Goal: Task Accomplishment & Management: Manage account settings

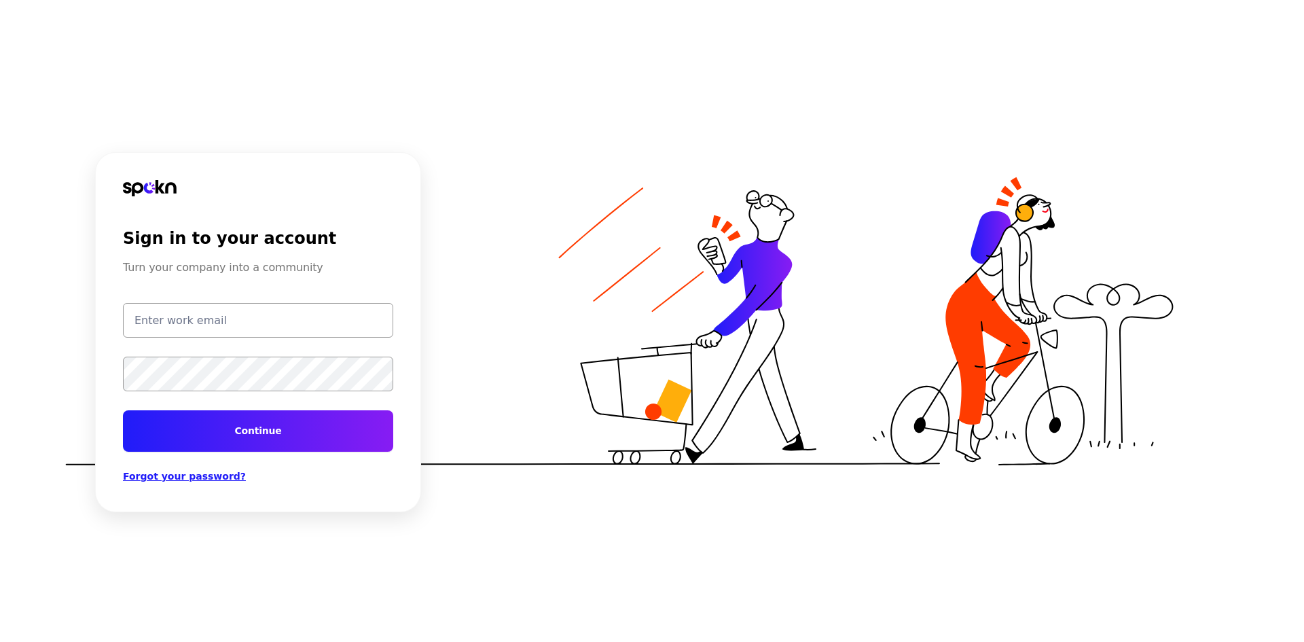
click at [191, 338] on form "Continue" at bounding box center [258, 377] width 270 height 149
click at [189, 323] on input "email" at bounding box center [258, 320] width 270 height 35
type input "[EMAIL_ADDRESS][DOMAIN_NAME]"
click at [123, 410] on button "Continue" at bounding box center [258, 430] width 270 height 41
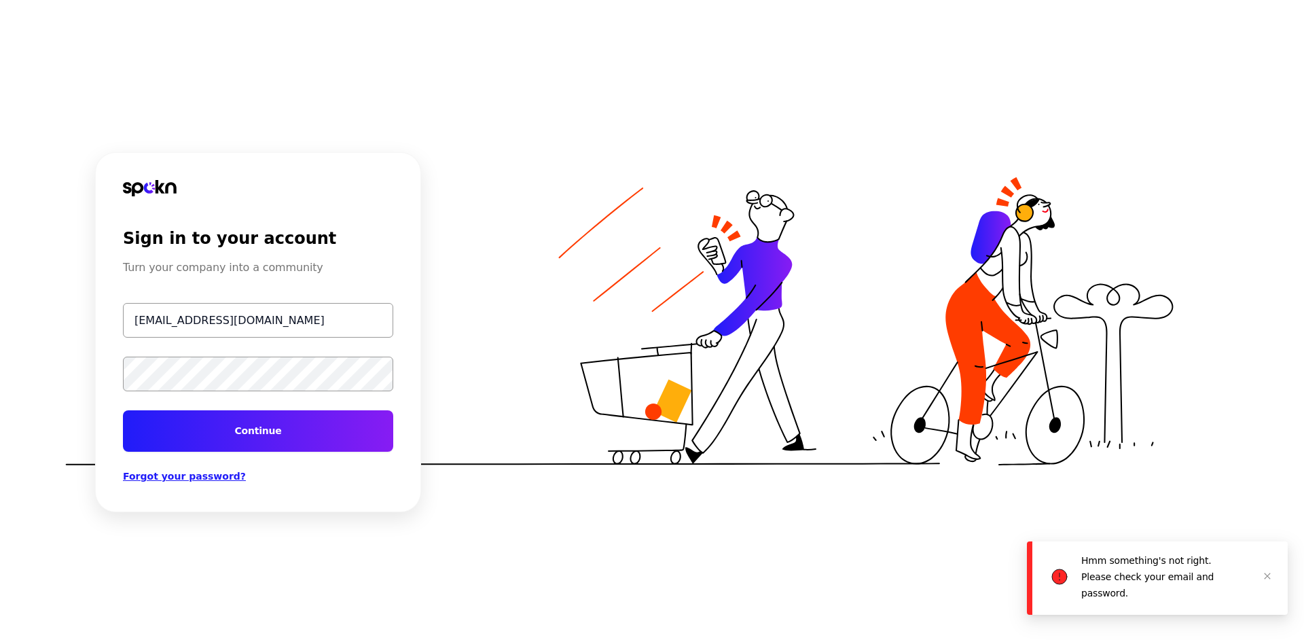
click at [242, 433] on button "Continue" at bounding box center [258, 430] width 270 height 41
click at [256, 435] on button "Continue" at bounding box center [258, 430] width 270 height 41
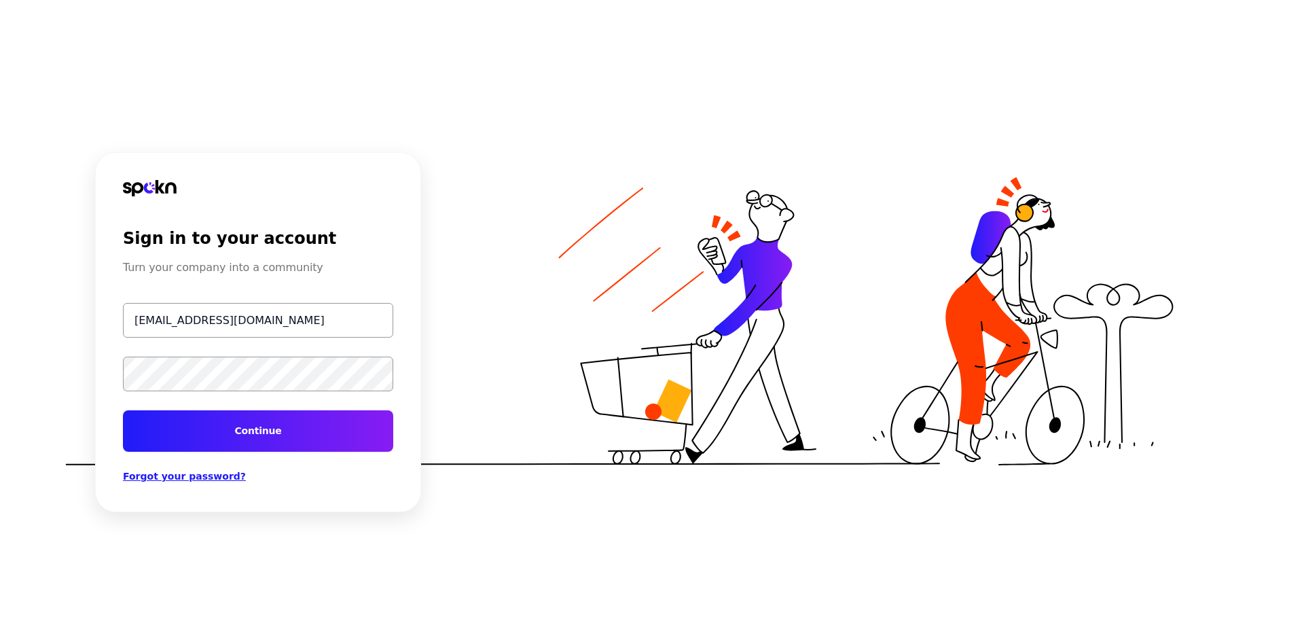
click at [94, 370] on div "Sign in to your account Turn your company into a community [EMAIL_ADDRESS][DOMA…" at bounding box center [652, 321] width 1304 height 642
click at [123, 410] on button "Continue" at bounding box center [258, 430] width 270 height 41
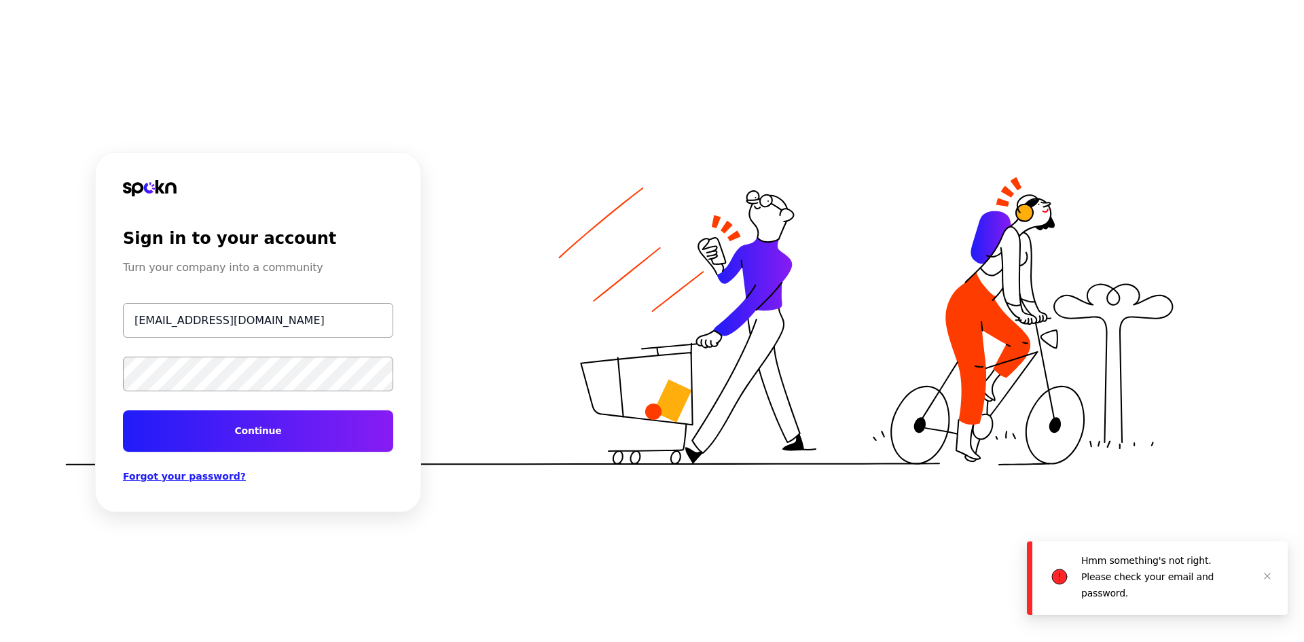
click at [123, 357] on div at bounding box center [123, 357] width 0 height 0
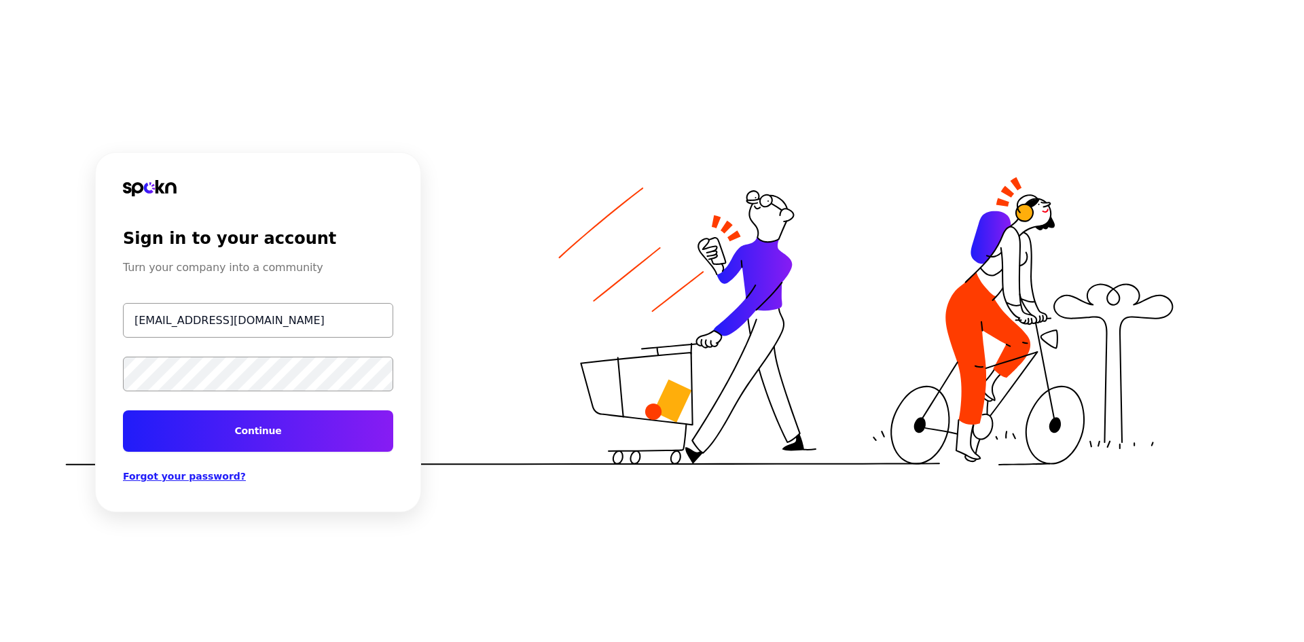
click at [112, 380] on div "Sign in to your account Turn your company into a community [EMAIL_ADDRESS][DOMA…" at bounding box center [258, 332] width 326 height 360
click at [196, 475] on span "Forgot your password?" at bounding box center [184, 476] width 123 height 11
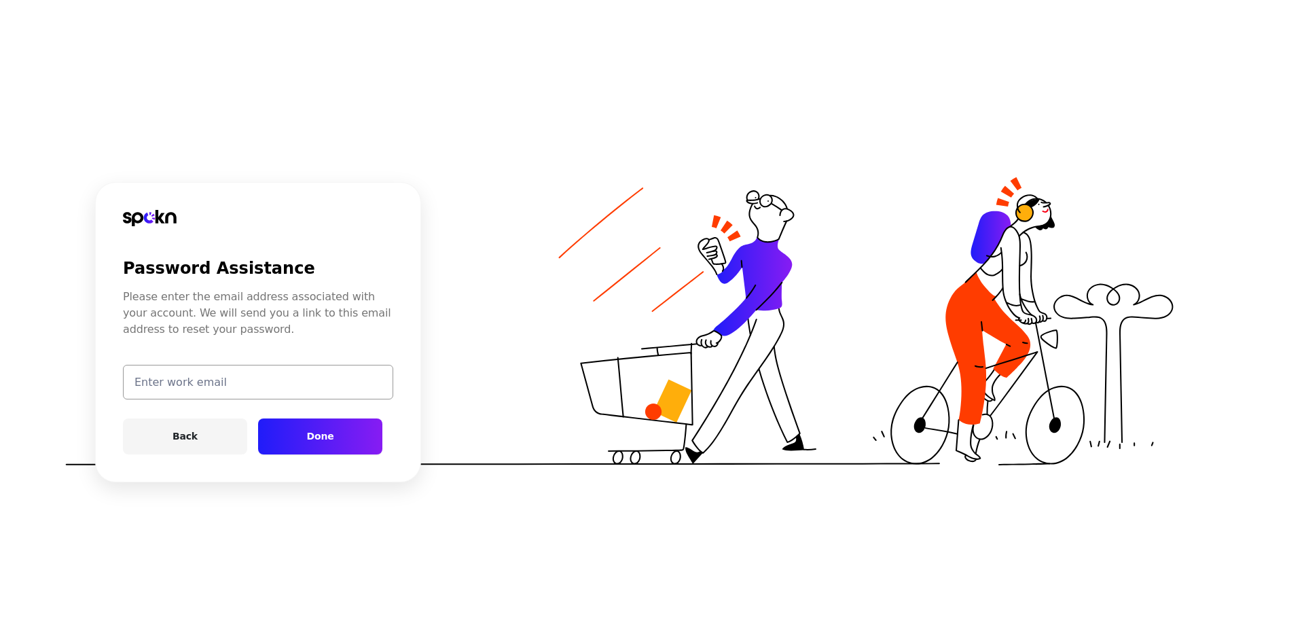
click at [188, 388] on input "email" at bounding box center [258, 382] width 270 height 35
type input "[EMAIL_ADDRESS][DOMAIN_NAME]"
click at [320, 444] on button "Done" at bounding box center [320, 436] width 124 height 36
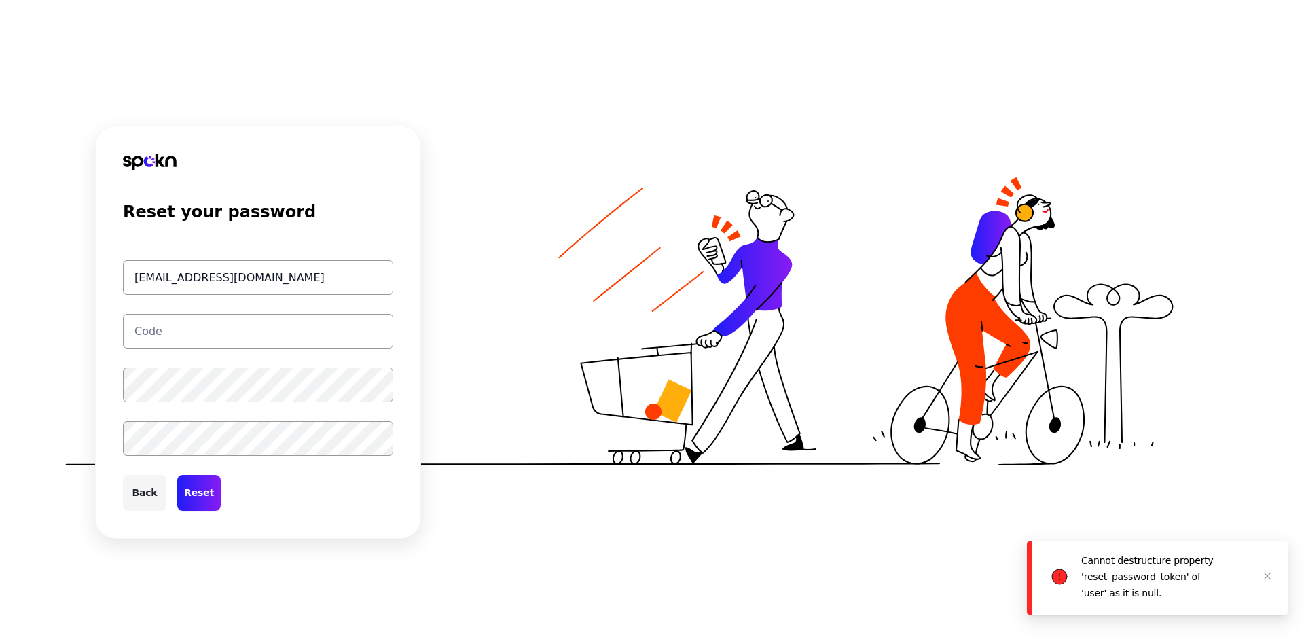
click at [183, 330] on input "text" at bounding box center [258, 331] width 270 height 35
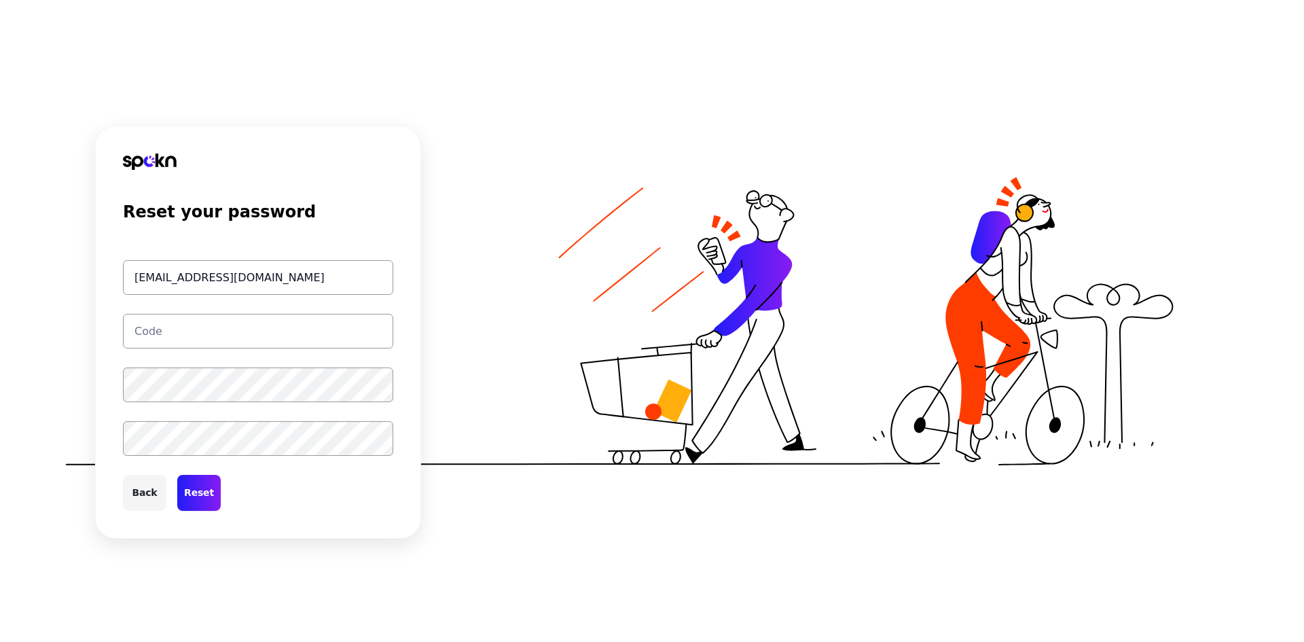
click at [160, 333] on input "text" at bounding box center [258, 331] width 270 height 35
click at [175, 325] on input "646313" at bounding box center [258, 331] width 270 height 35
click at [176, 327] on input "646313" at bounding box center [258, 331] width 270 height 35
click at [177, 327] on input "646313" at bounding box center [258, 331] width 270 height 35
type input "6"
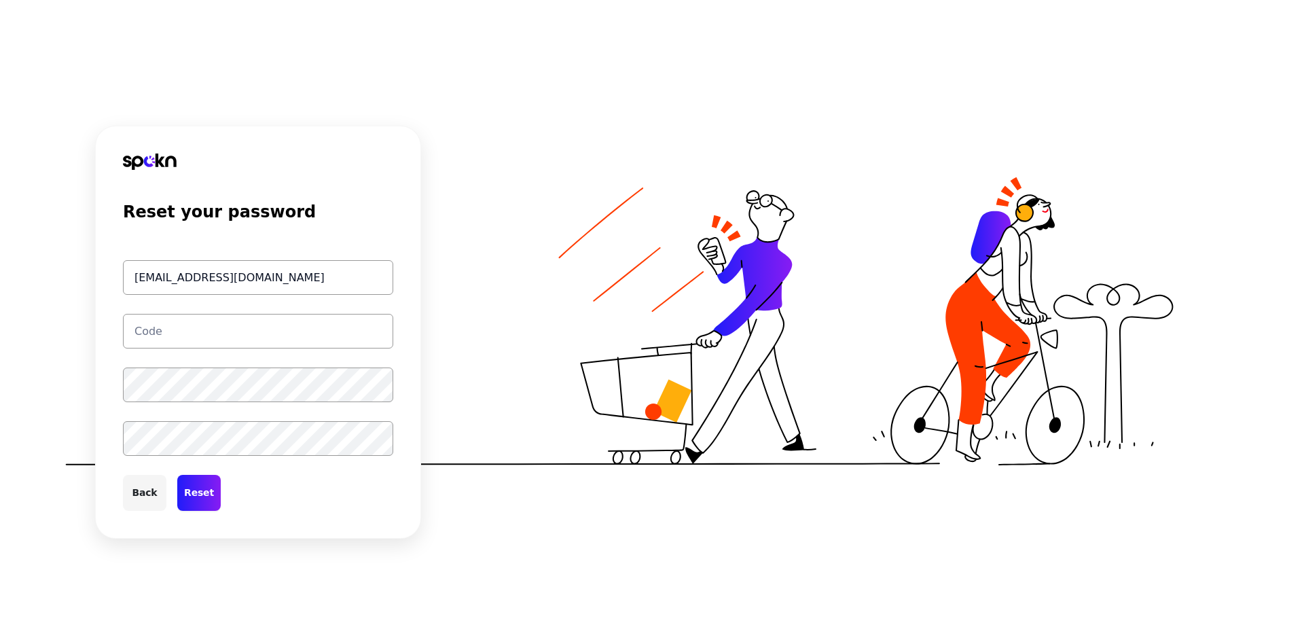
paste input "glsb"
type input "glsb"
click at [196, 494] on button "Reset" at bounding box center [198, 493] width 43 height 36
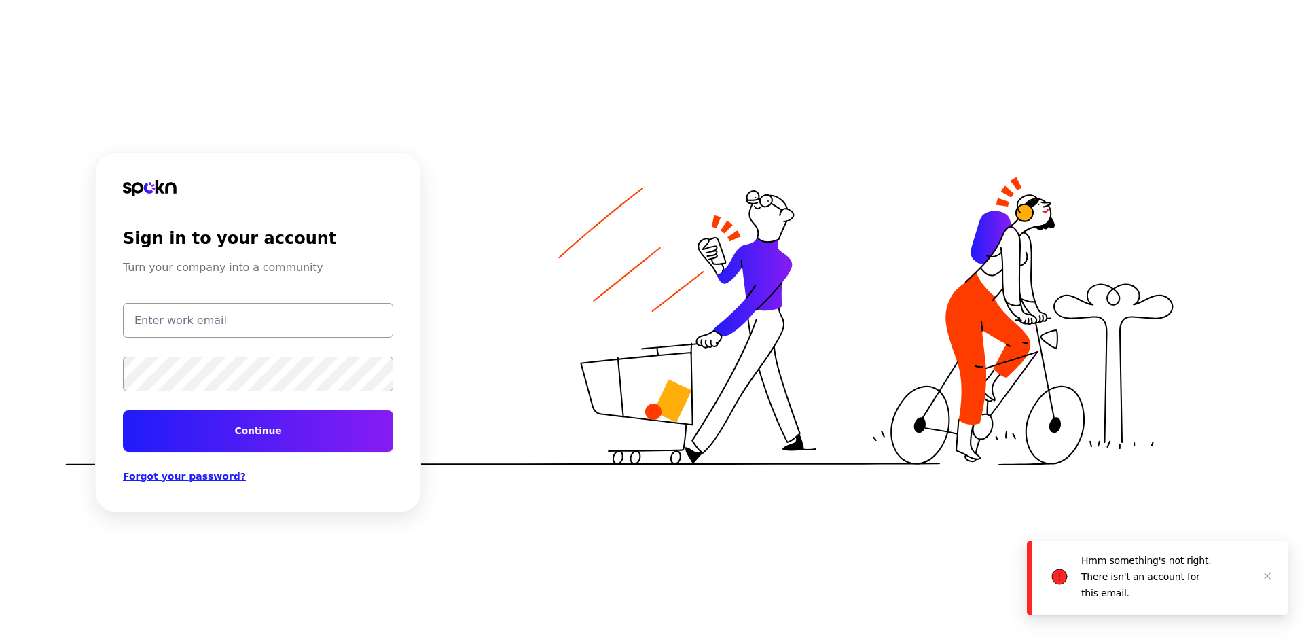
click at [218, 323] on input "email" at bounding box center [258, 320] width 270 height 35
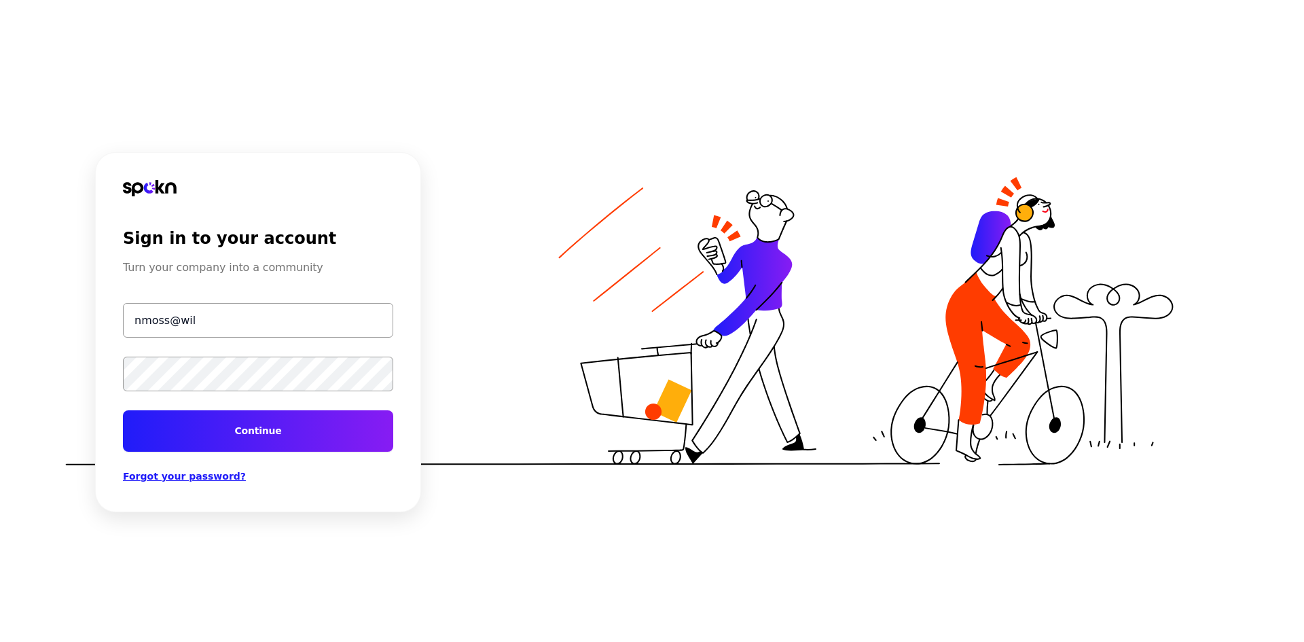
type input "[EMAIL_ADDRESS][DOMAIN_NAME]"
click at [176, 473] on span "Forgot your password?" at bounding box center [184, 476] width 123 height 11
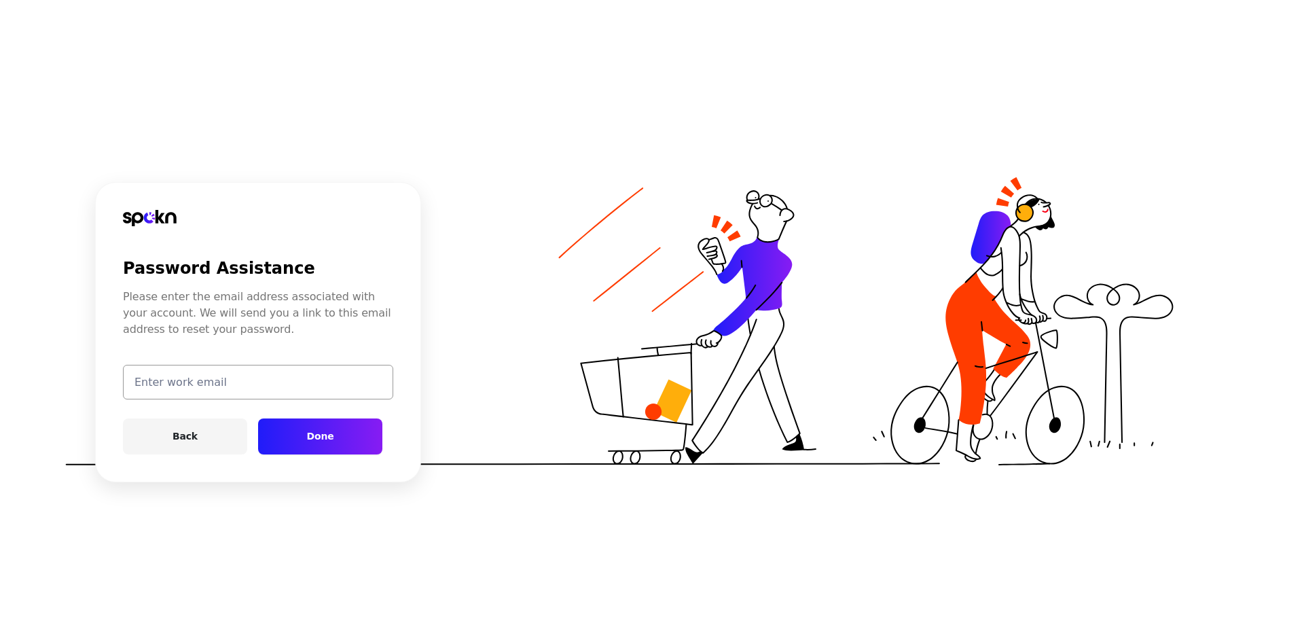
click at [177, 389] on input "email" at bounding box center [258, 382] width 270 height 35
type input "[EMAIL_ADDRESS][DOMAIN_NAME]"
click at [330, 439] on button "Done" at bounding box center [320, 436] width 124 height 36
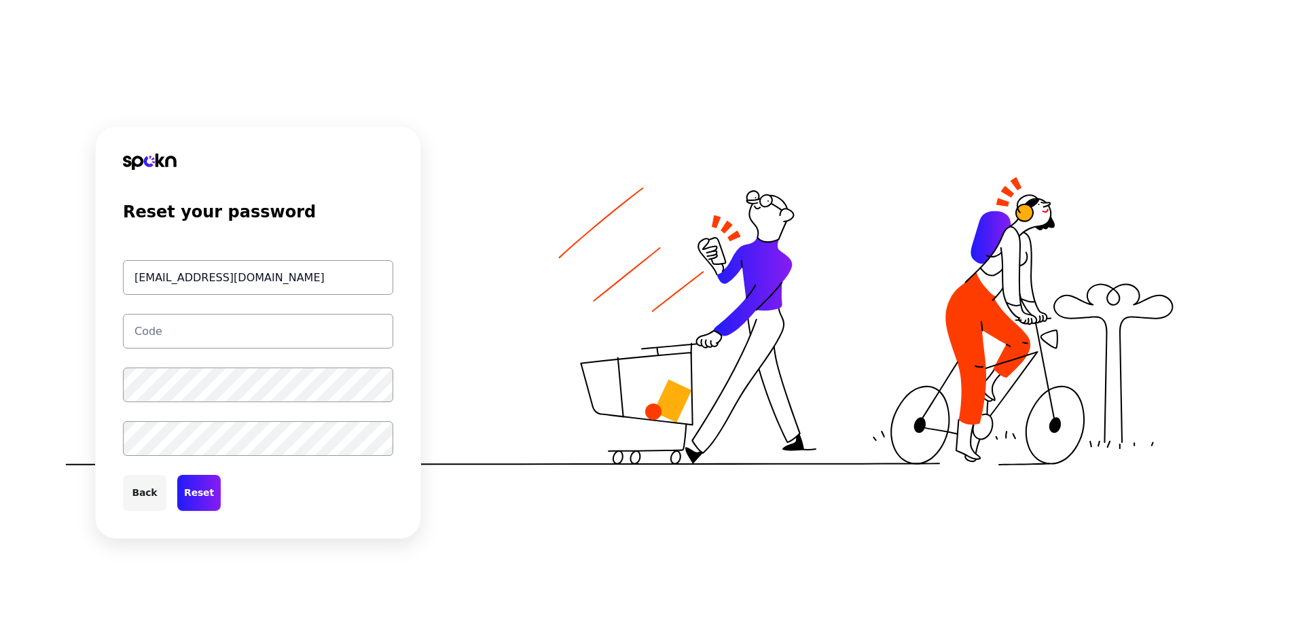
click at [200, 331] on input "text" at bounding box center [258, 331] width 270 height 35
